Goal: Check status: Check status

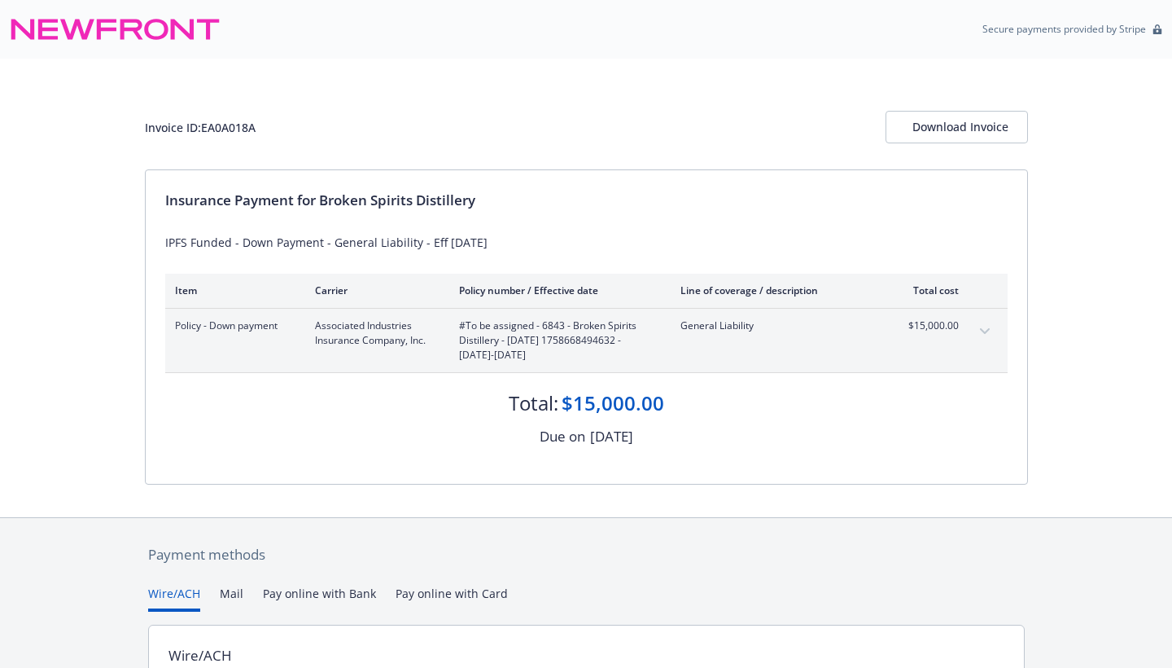
click at [793, 85] on div "Invoice ID: EA0A018A Download Invoice" at bounding box center [586, 114] width 883 height 111
